Goal: Check status: Check status

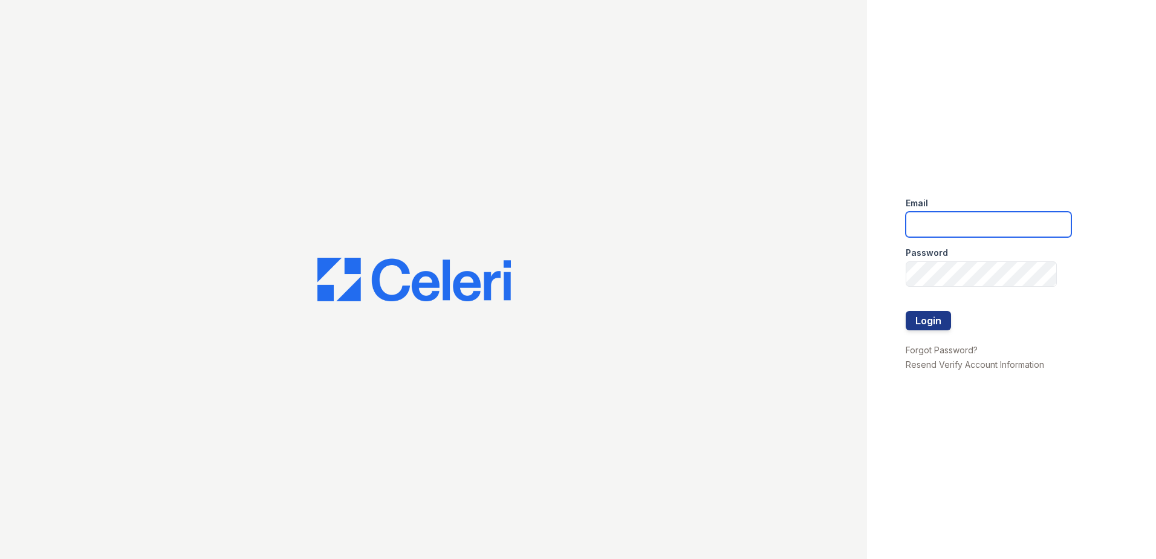
click at [1020, 228] on input "email" at bounding box center [988, 224] width 166 height 25
type input "[EMAIL_ADDRESS][DOMAIN_NAME]"
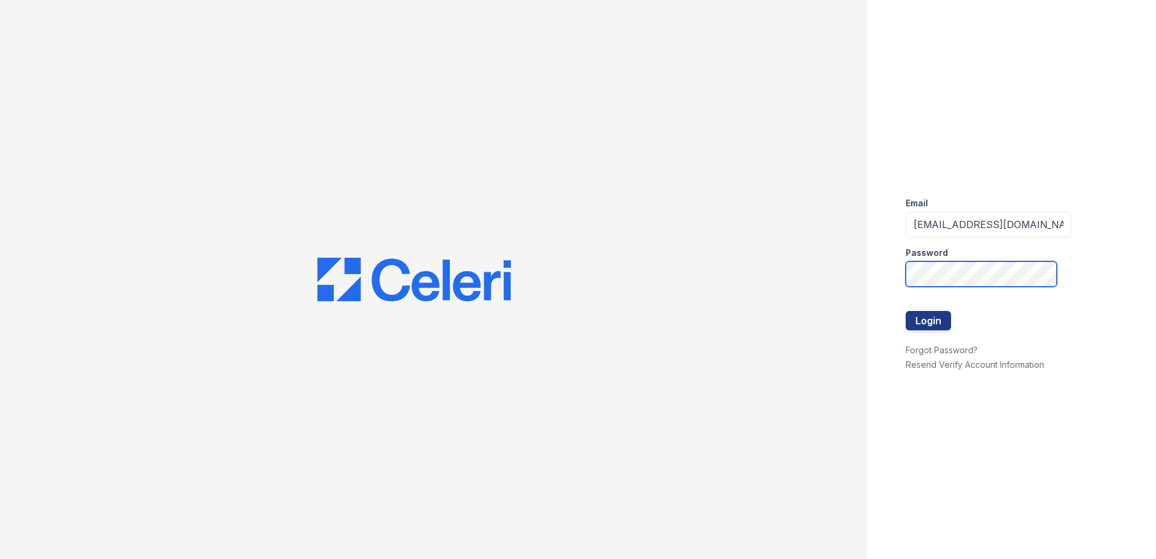
click at [905, 311] on button "Login" at bounding box center [927, 320] width 45 height 19
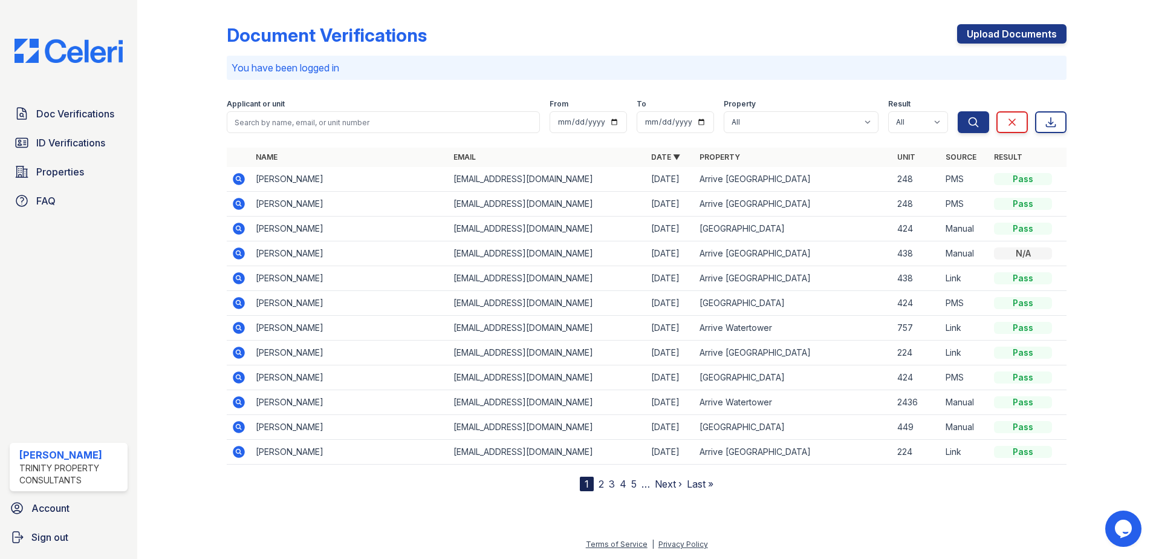
click at [242, 228] on icon at bounding box center [239, 228] width 12 height 12
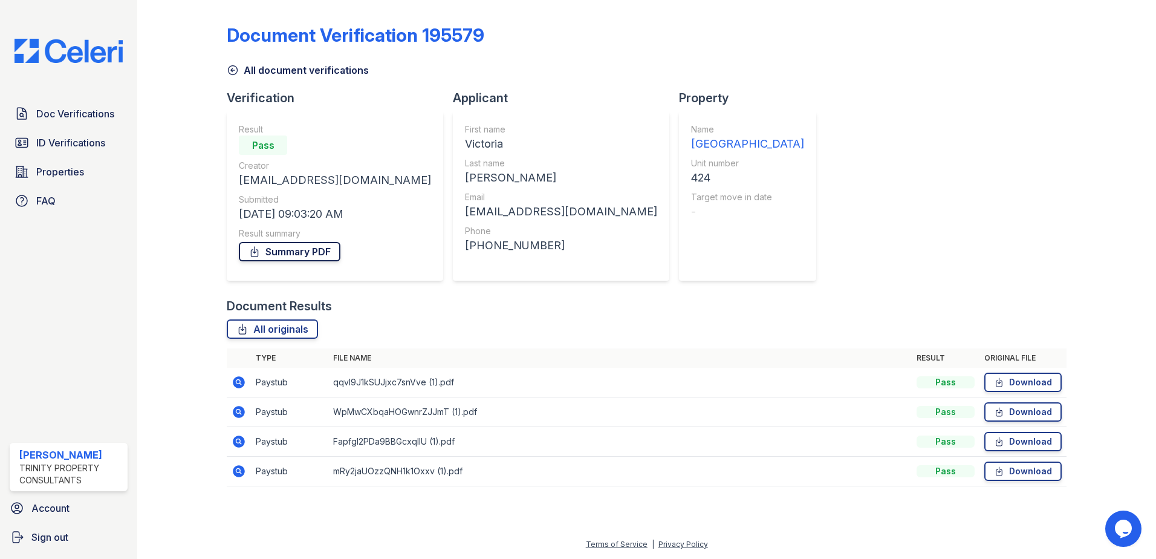
click at [284, 254] on link "Summary PDF" at bounding box center [290, 251] width 102 height 19
drag, startPoint x: 420, startPoint y: 301, endPoint x: 337, endPoint y: 316, distance: 84.1
click at [419, 302] on div "Document Results" at bounding box center [647, 305] width 840 height 17
